Goal: Check status: Check status

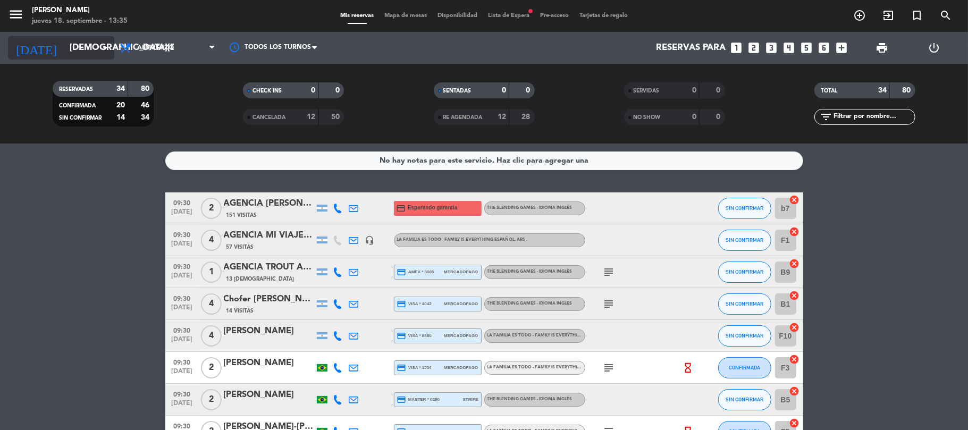
click at [75, 41] on input "jue. 18 sep." at bounding box center [121, 48] width 115 height 21
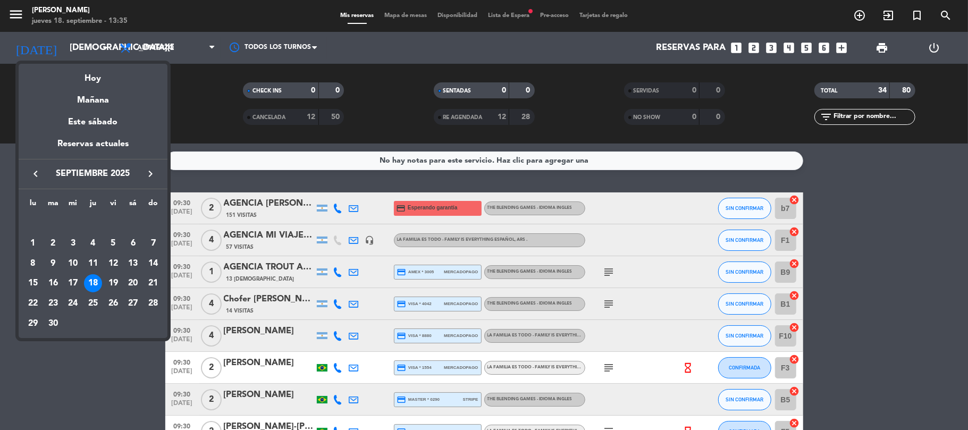
drag, startPoint x: 39, startPoint y: 171, endPoint x: 76, endPoint y: 191, distance: 41.9
click at [38, 171] on icon "keyboard_arrow_left" at bounding box center [35, 174] width 13 height 13
click at [95, 241] on div "7" at bounding box center [93, 244] width 18 height 18
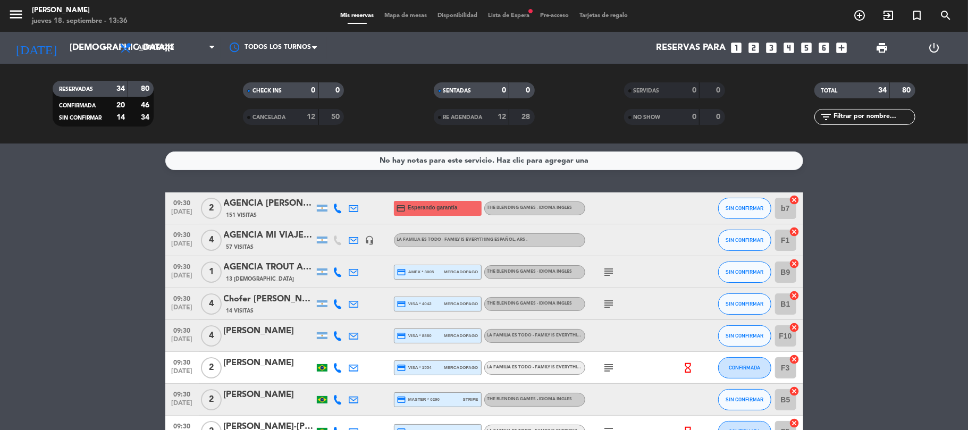
type input "jue. 7 ago."
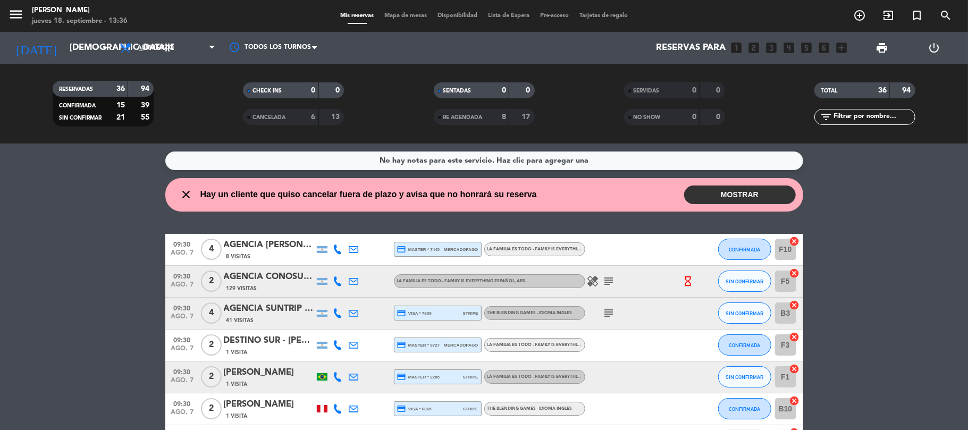
click at [272, 246] on div "AGENCIA [PERSON_NAME]" at bounding box center [269, 245] width 90 height 14
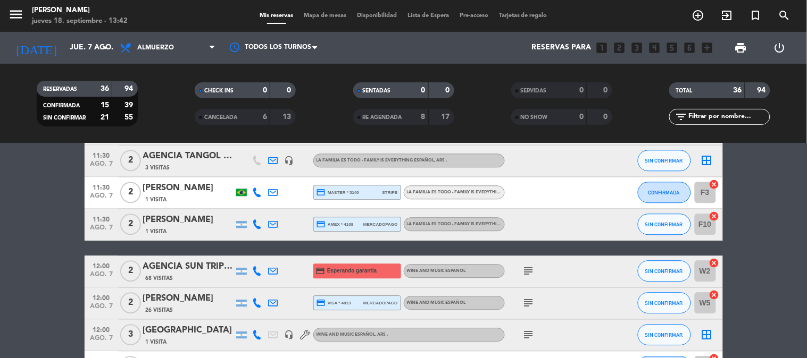
scroll to position [815, 0]
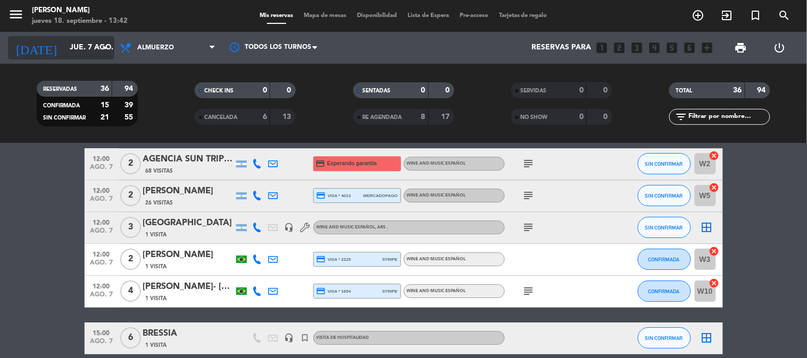
click at [64, 48] on input "jue. 7 ago." at bounding box center [114, 47] width 101 height 19
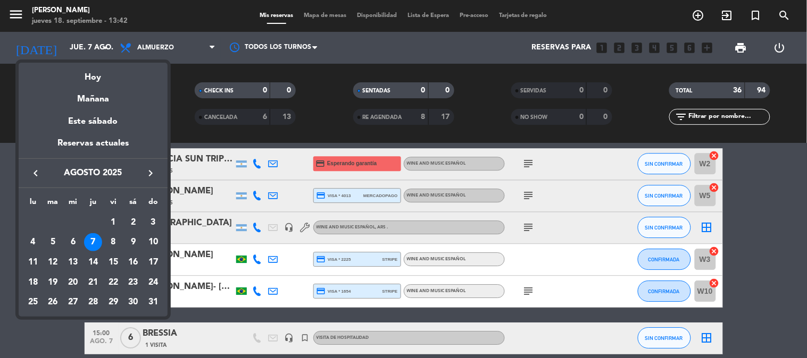
click at [94, 238] on div "7" at bounding box center [93, 242] width 18 height 18
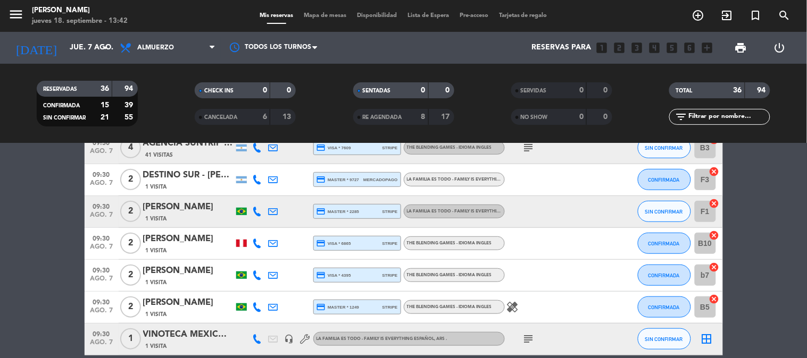
scroll to position [0, 0]
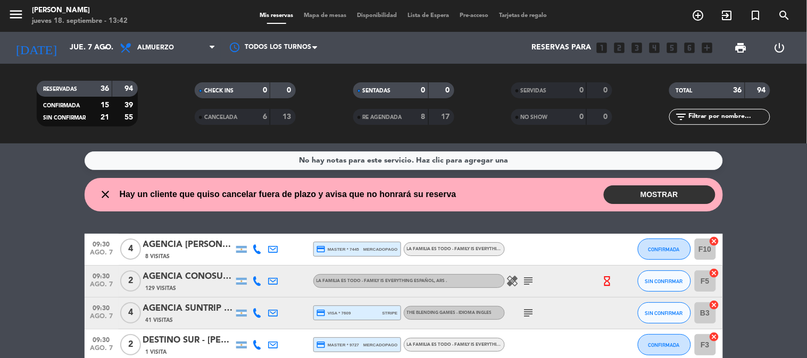
click at [184, 246] on div "AGENCIA [PERSON_NAME]" at bounding box center [188, 245] width 90 height 14
click at [65, 45] on input "jue. 7 ago." at bounding box center [114, 47] width 101 height 19
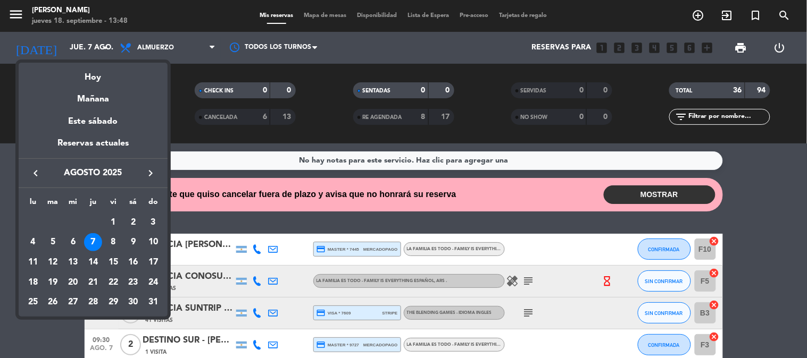
click at [148, 171] on icon "keyboard_arrow_right" at bounding box center [150, 173] width 13 height 13
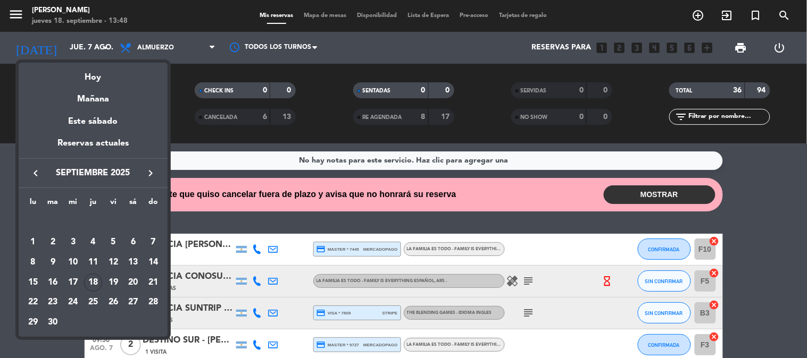
click at [99, 282] on div "18" at bounding box center [93, 283] width 18 height 18
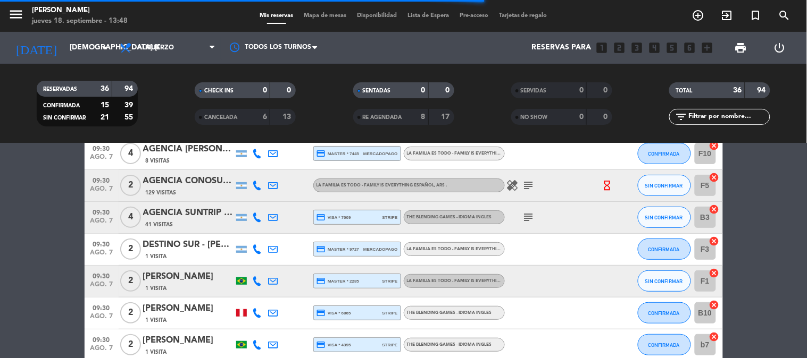
scroll to position [59, 0]
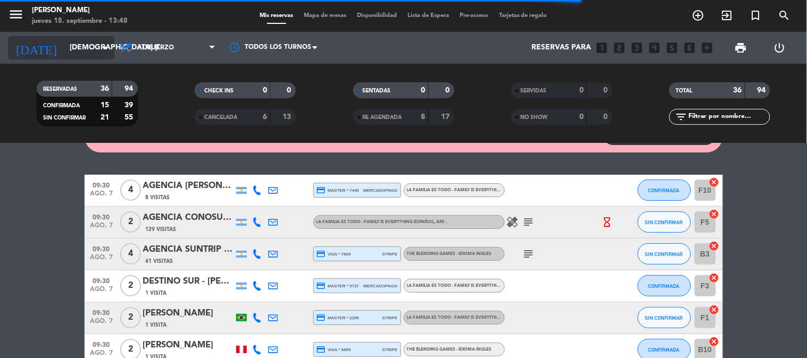
click at [68, 46] on input "jue. 18 sep." at bounding box center [114, 47] width 101 height 19
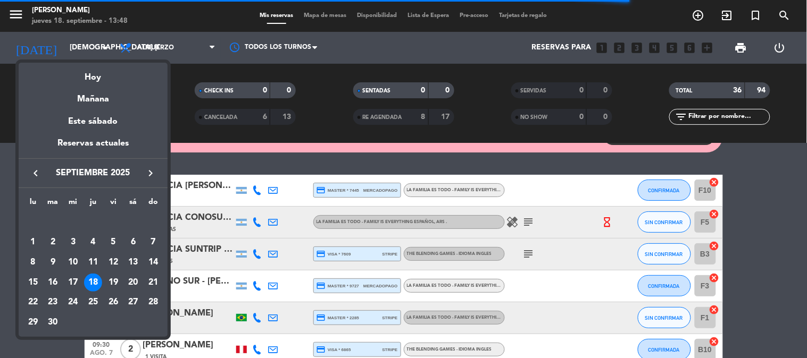
click at [97, 281] on div "18" at bounding box center [93, 283] width 18 height 18
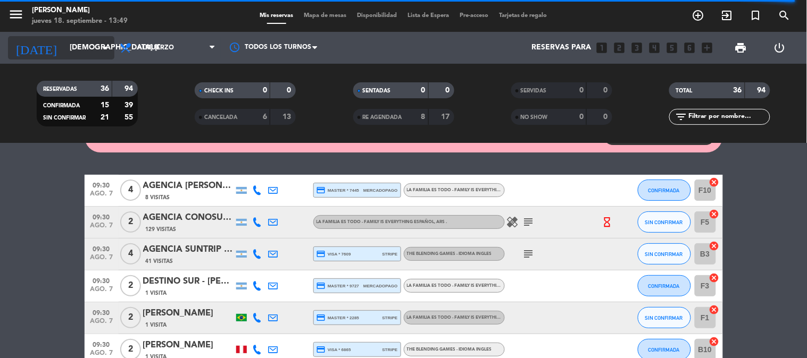
click at [64, 48] on input "jue. 18 sep." at bounding box center [114, 47] width 101 height 19
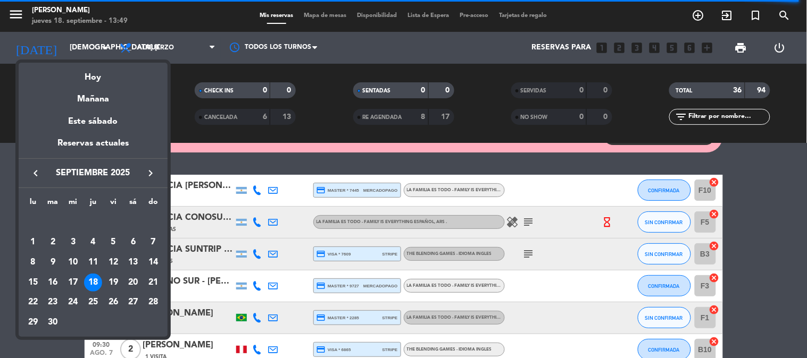
click at [79, 279] on div "17" at bounding box center [73, 283] width 18 height 18
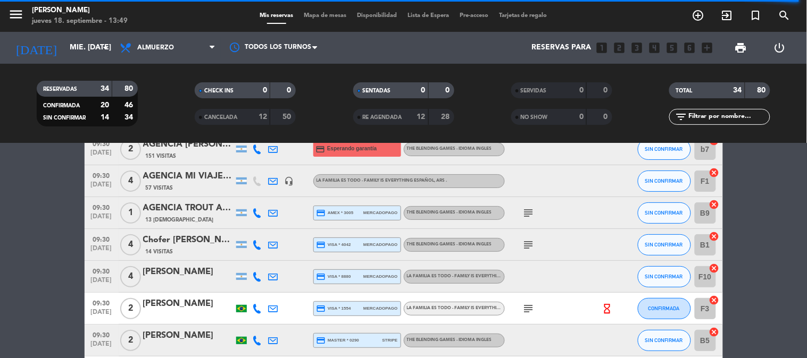
scroll to position [18, 0]
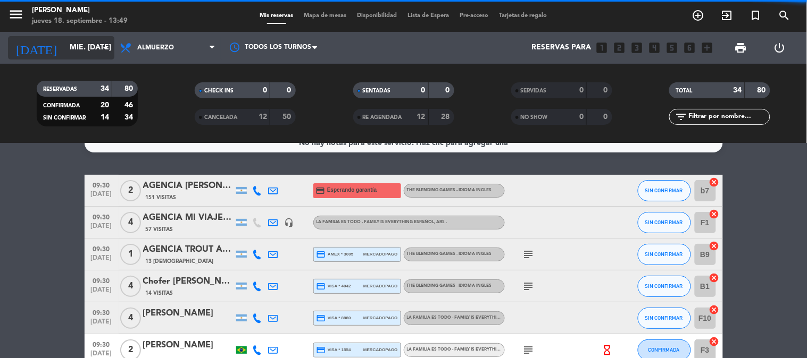
click at [64, 49] on input "mié. 17 sep." at bounding box center [114, 47] width 101 height 19
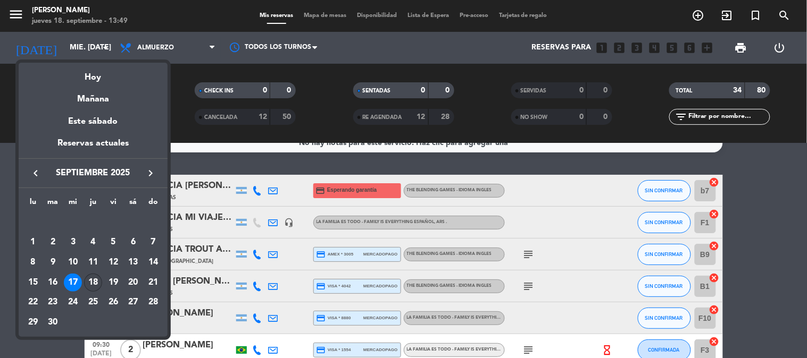
click at [92, 280] on div "18" at bounding box center [93, 283] width 18 height 18
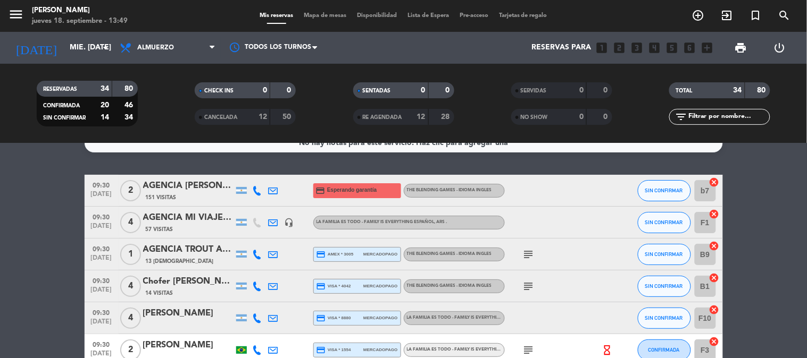
type input "jue. 18 sep."
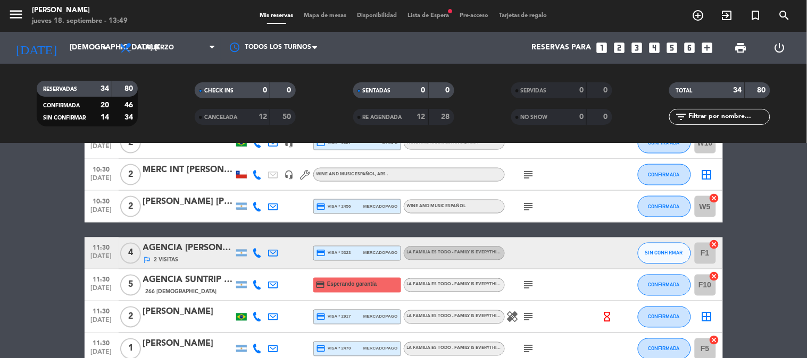
scroll to position [490, 0]
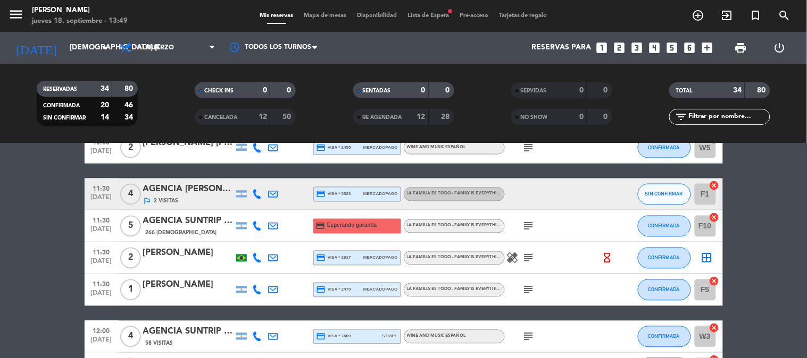
click at [188, 291] on div "Leonel milton" at bounding box center [188, 286] width 90 height 14
